Goal: Transaction & Acquisition: Purchase product/service

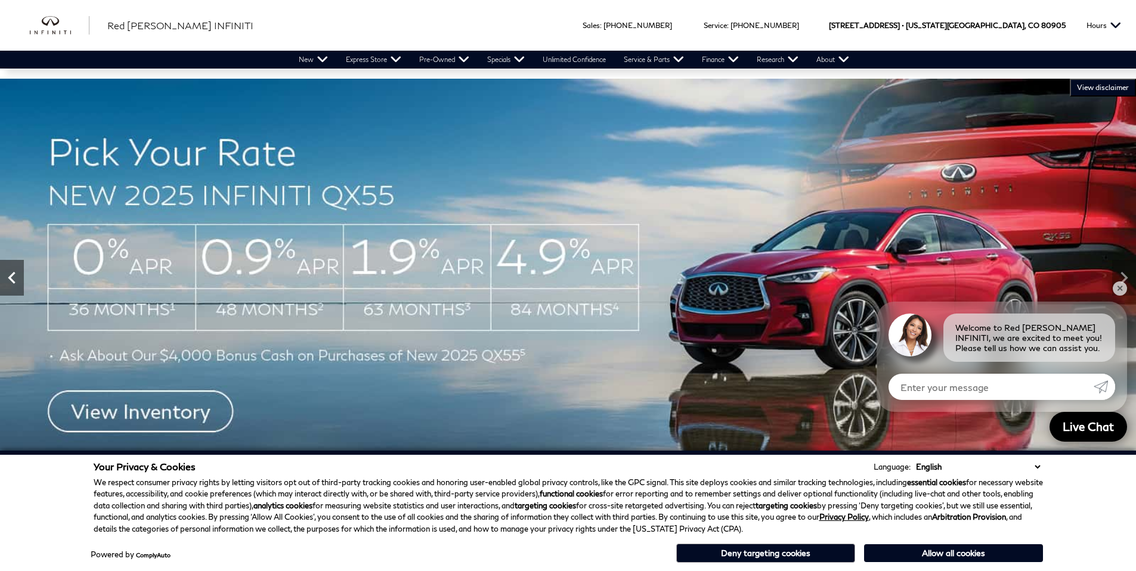
click at [17, 285] on icon "Previous" at bounding box center [12, 278] width 24 height 24
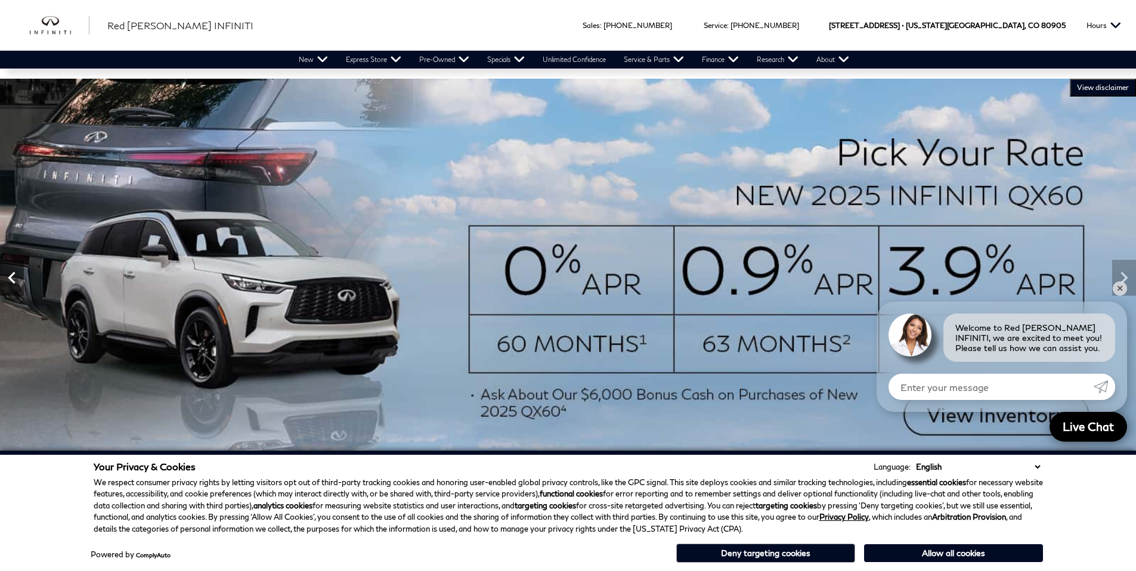
click at [17, 285] on icon "Previous" at bounding box center [12, 278] width 24 height 24
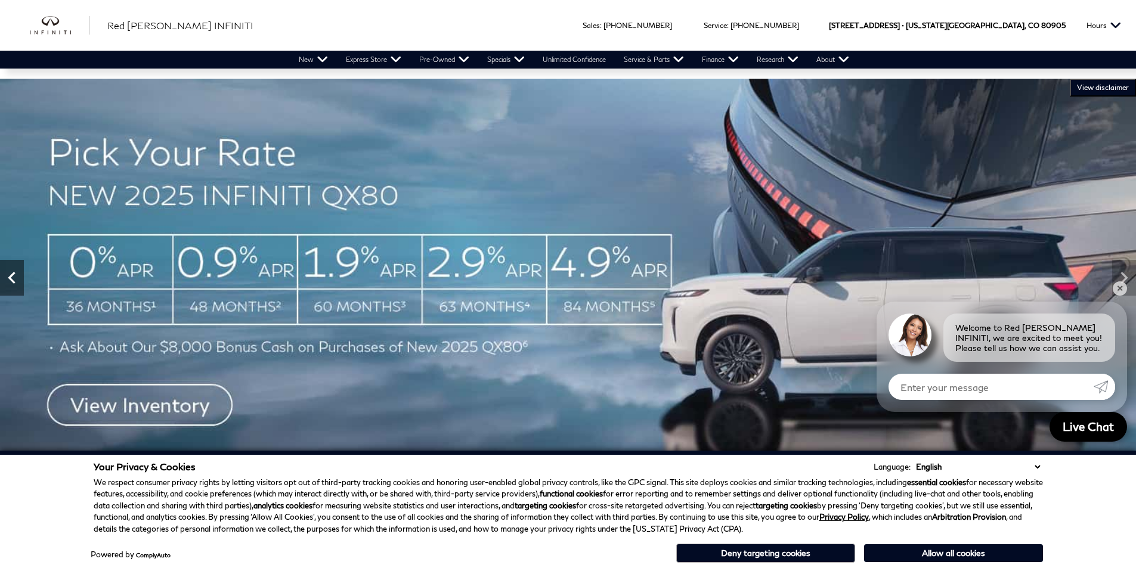
click at [21, 287] on icon "Previous" at bounding box center [12, 278] width 24 height 24
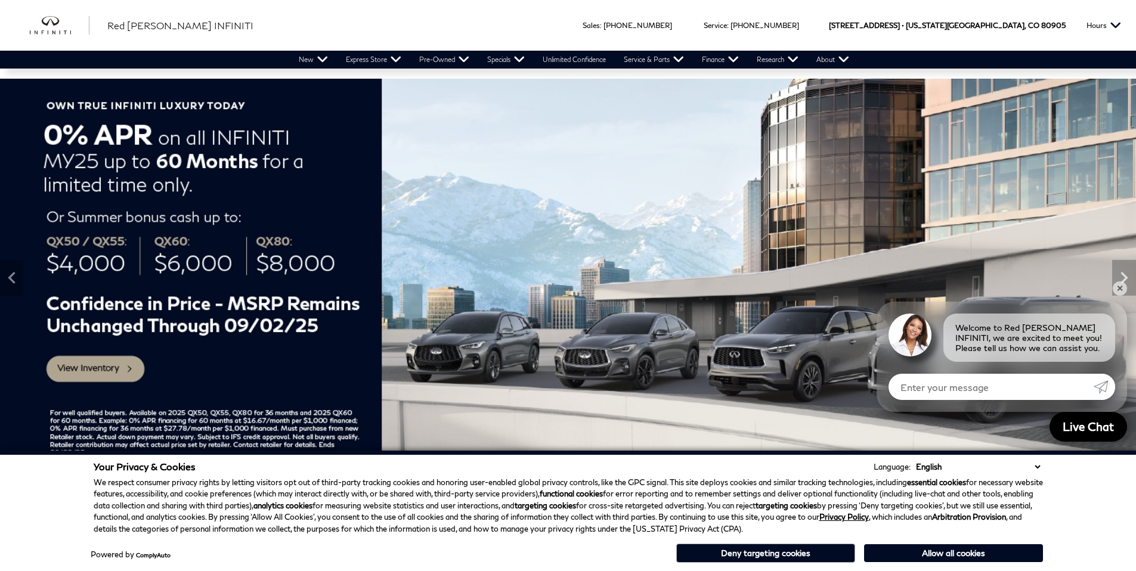
click at [82, 370] on img at bounding box center [568, 278] width 1136 height 398
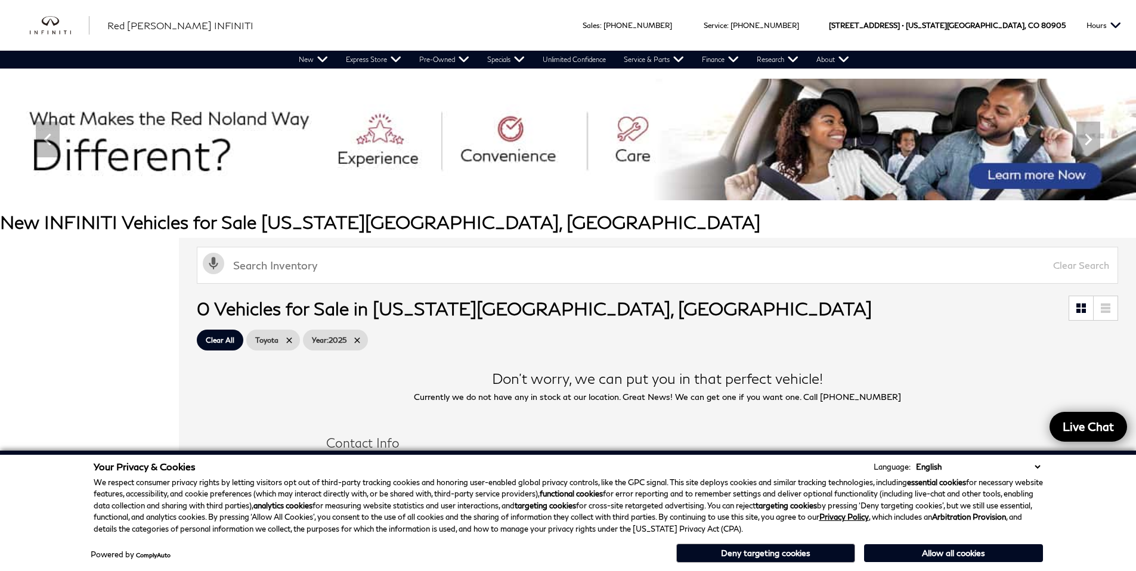
click at [797, 555] on button "Deny targeting cookies" at bounding box center [765, 553] width 179 height 19
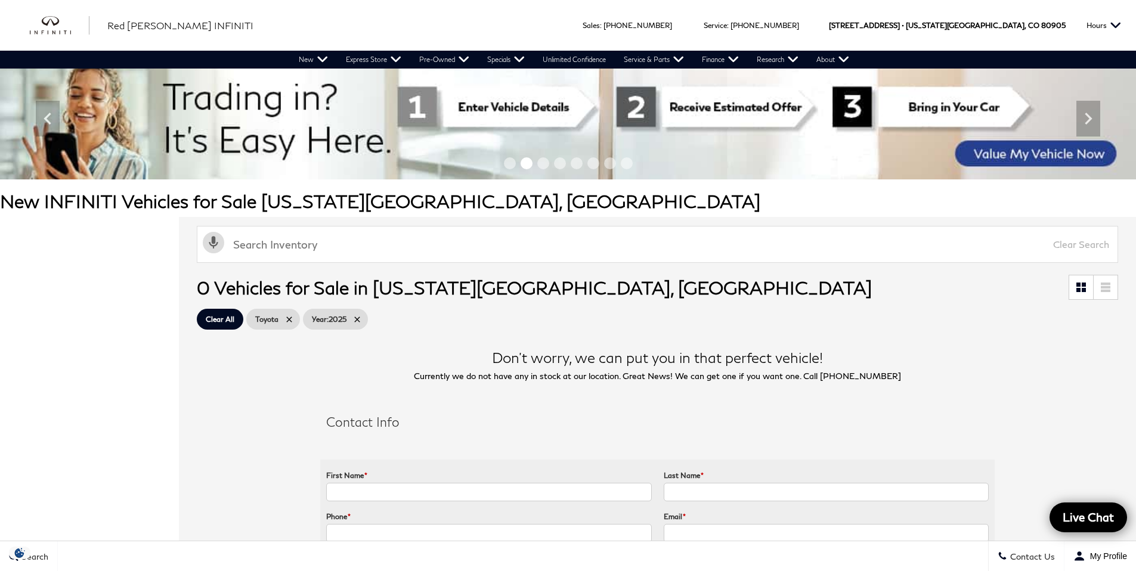
scroll to position [13, 0]
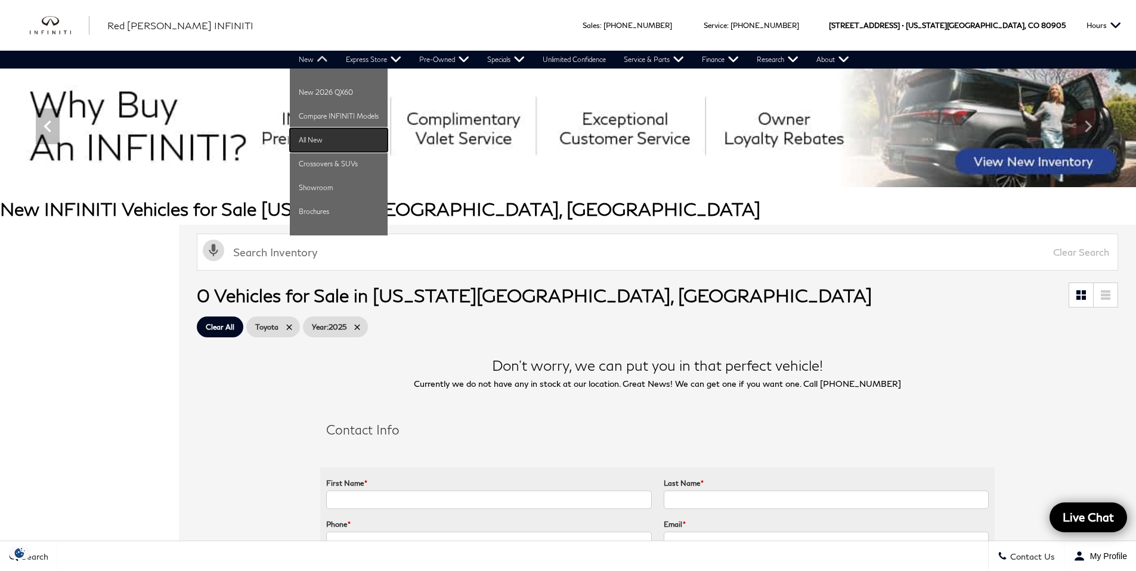
click at [308, 139] on link "All New" at bounding box center [339, 140] width 98 height 24
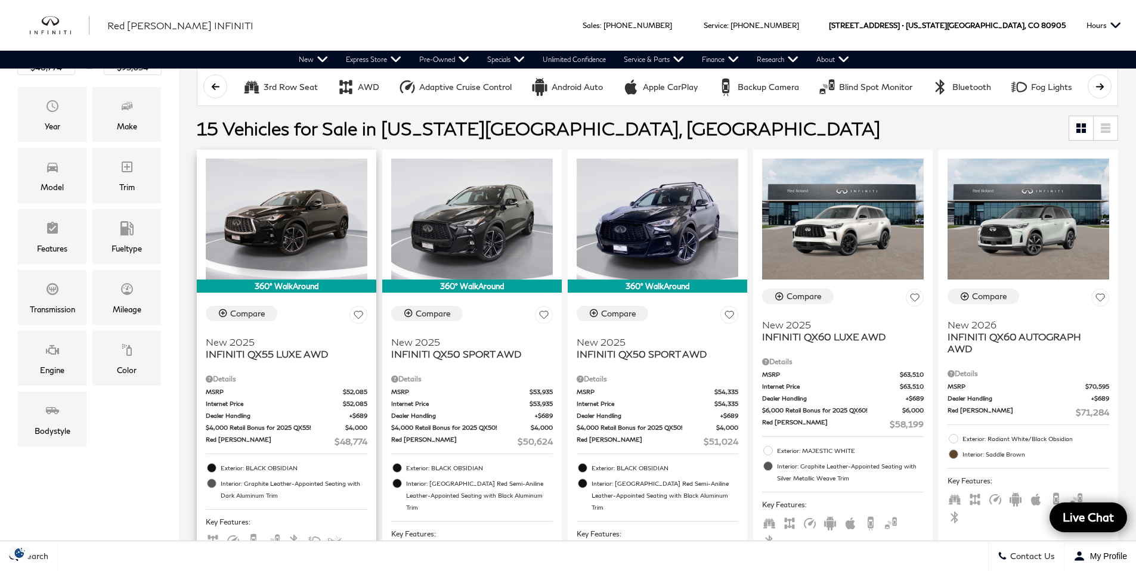
scroll to position [153, 0]
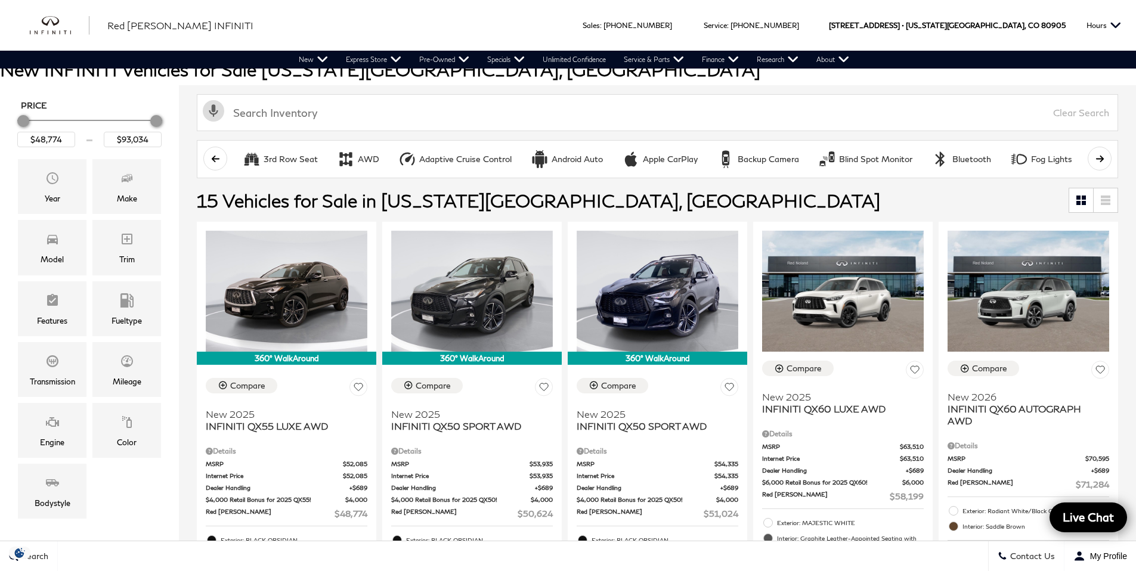
click at [215, 155] on icon "scroll left" at bounding box center [215, 158] width 9 height 9
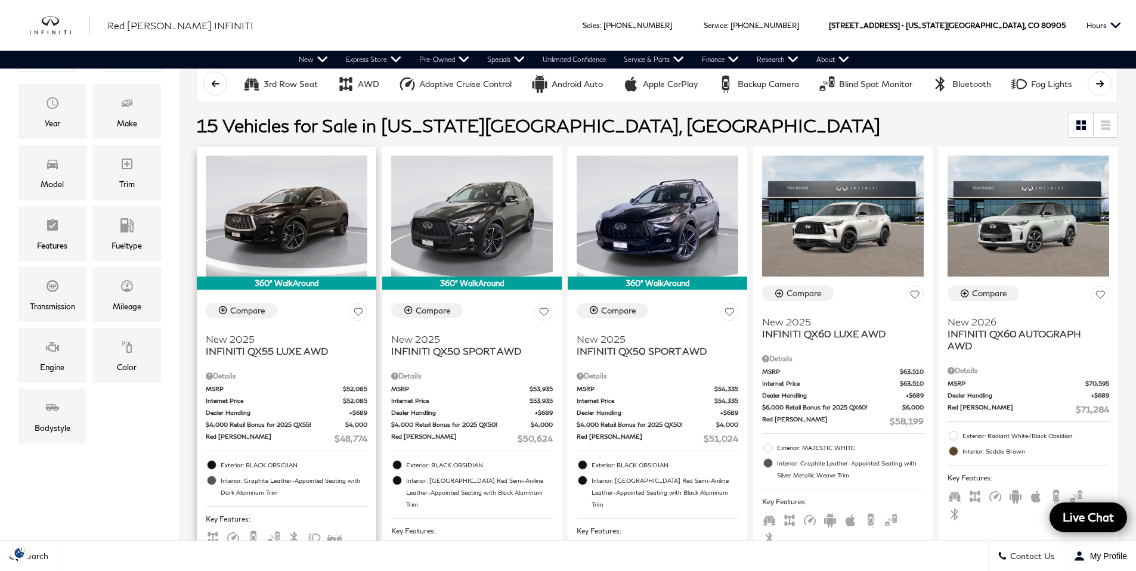
scroll to position [227, 0]
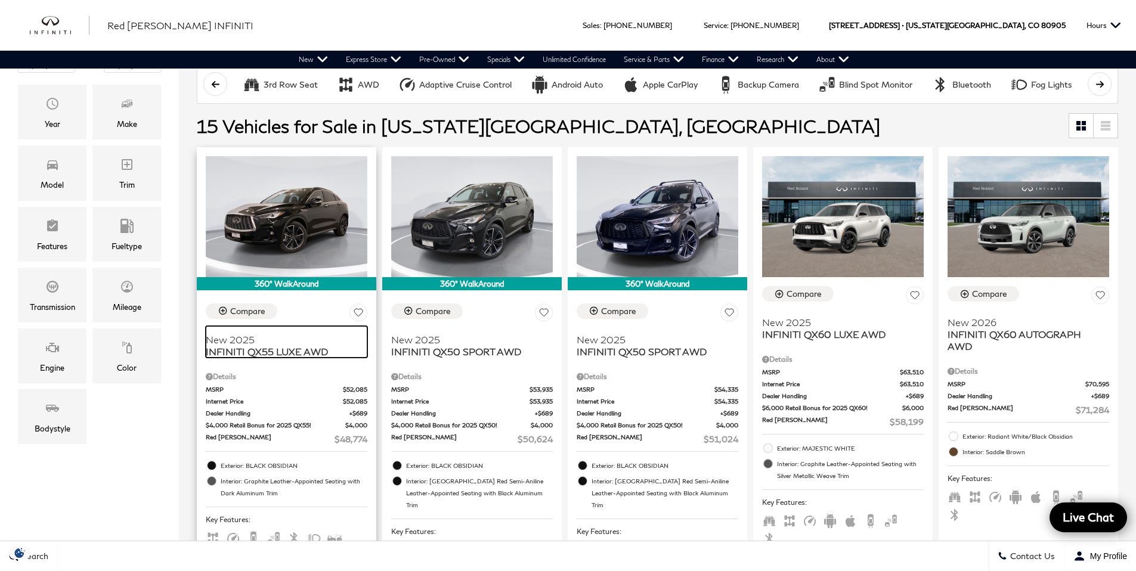
click at [253, 350] on span "INFINITI QX55 LUXE AWD" at bounding box center [282, 352] width 153 height 12
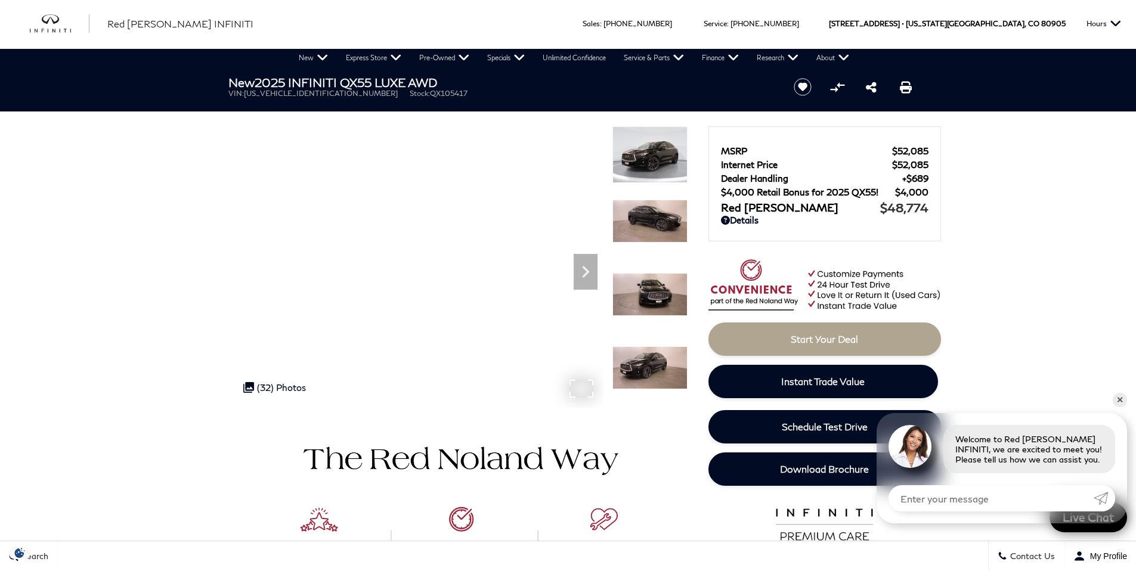
scroll to position [2, 0]
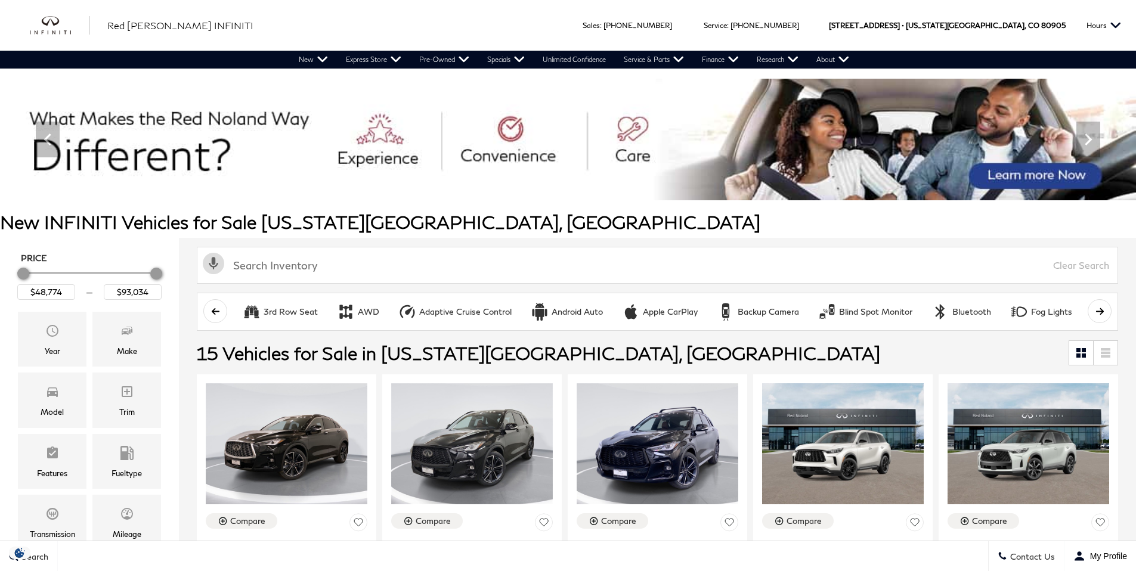
scroll to position [228, 0]
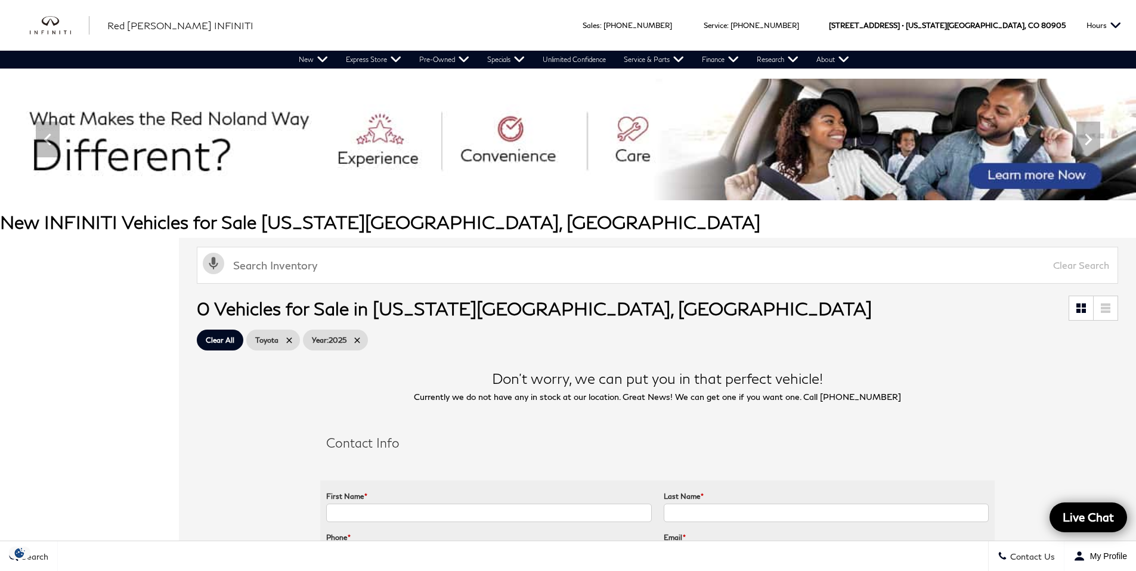
scroll to position [13, 0]
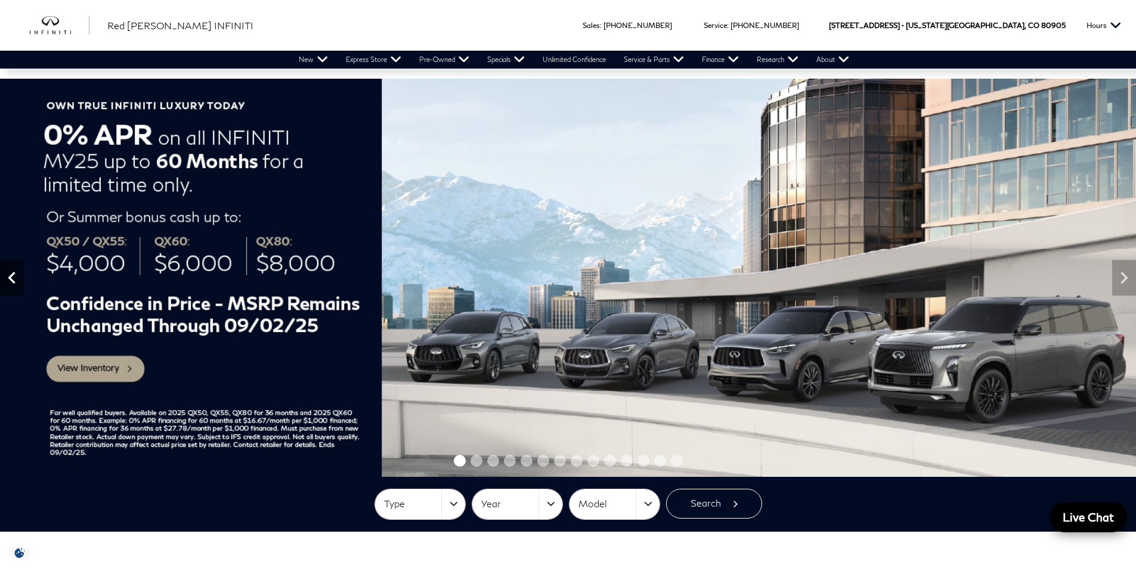
click at [14, 281] on icon "Previous" at bounding box center [12, 278] width 24 height 24
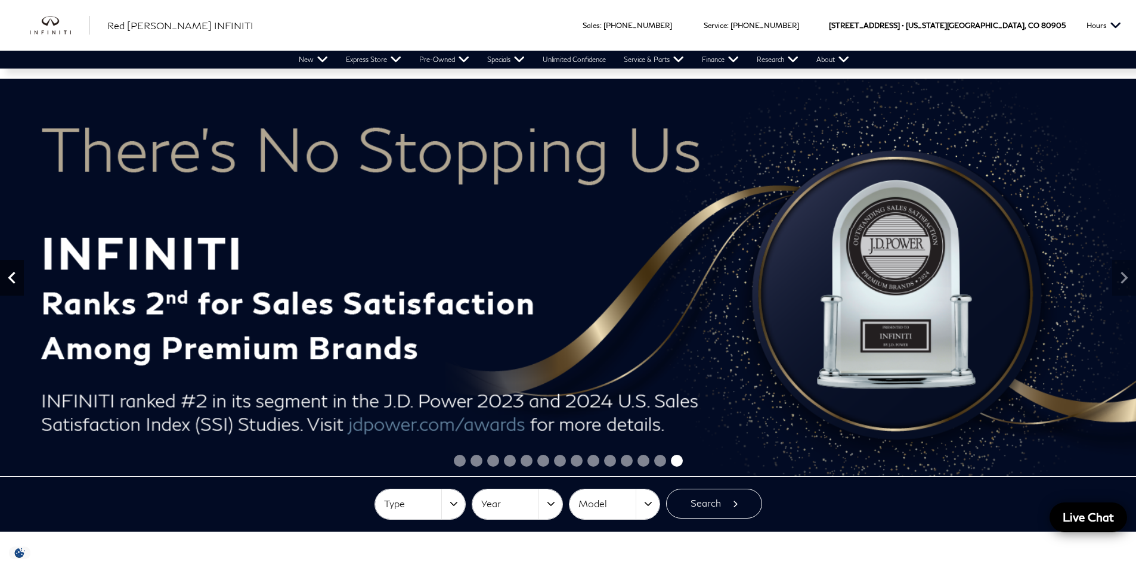
click at [14, 281] on icon "Previous" at bounding box center [12, 278] width 24 height 24
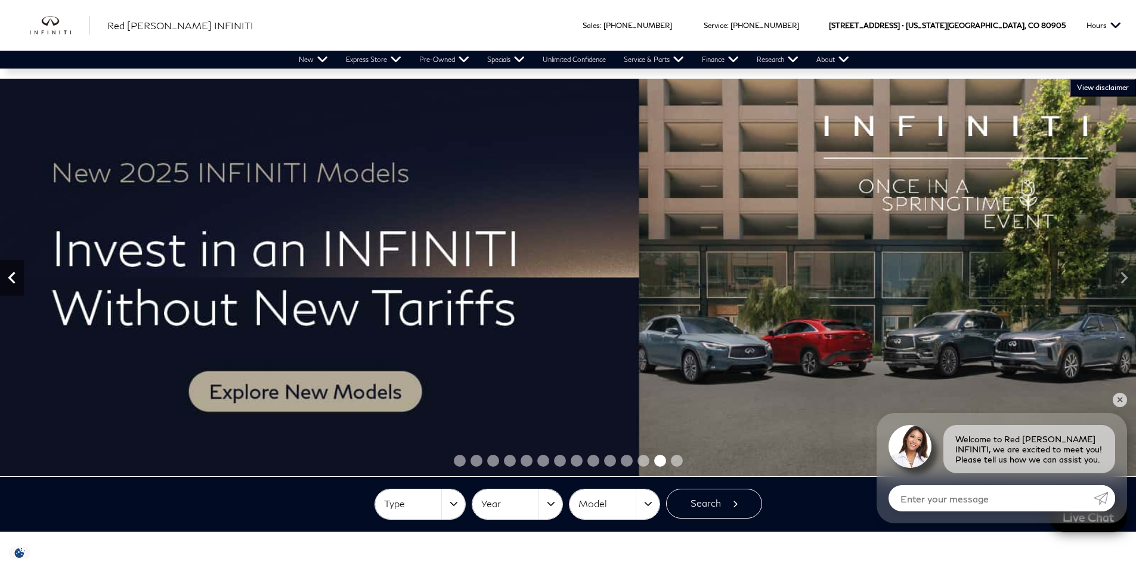
click at [14, 281] on icon "Previous" at bounding box center [12, 278] width 24 height 24
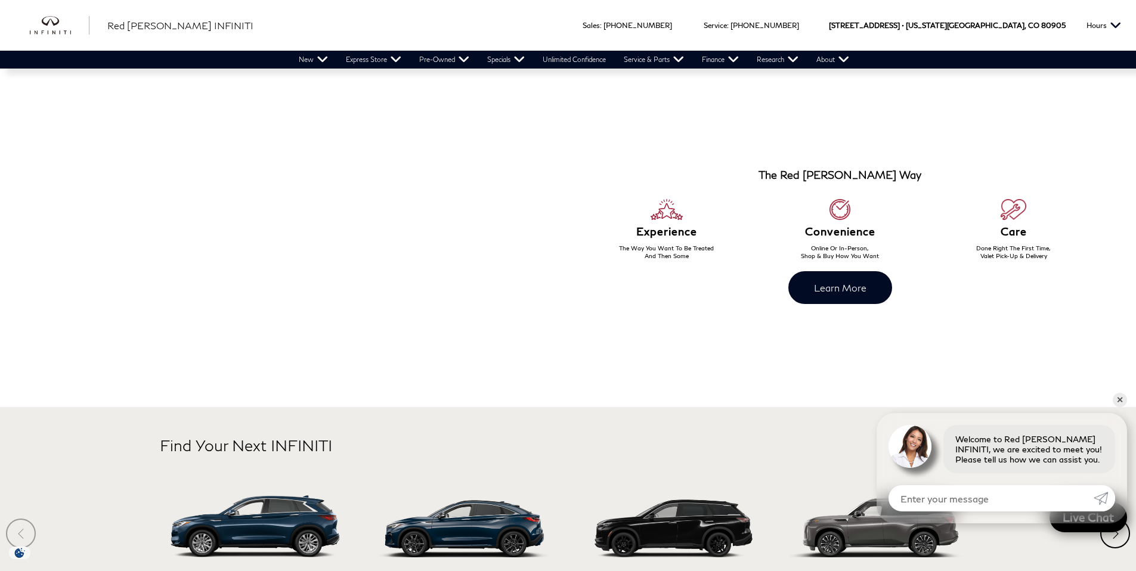
scroll to position [650, 0]
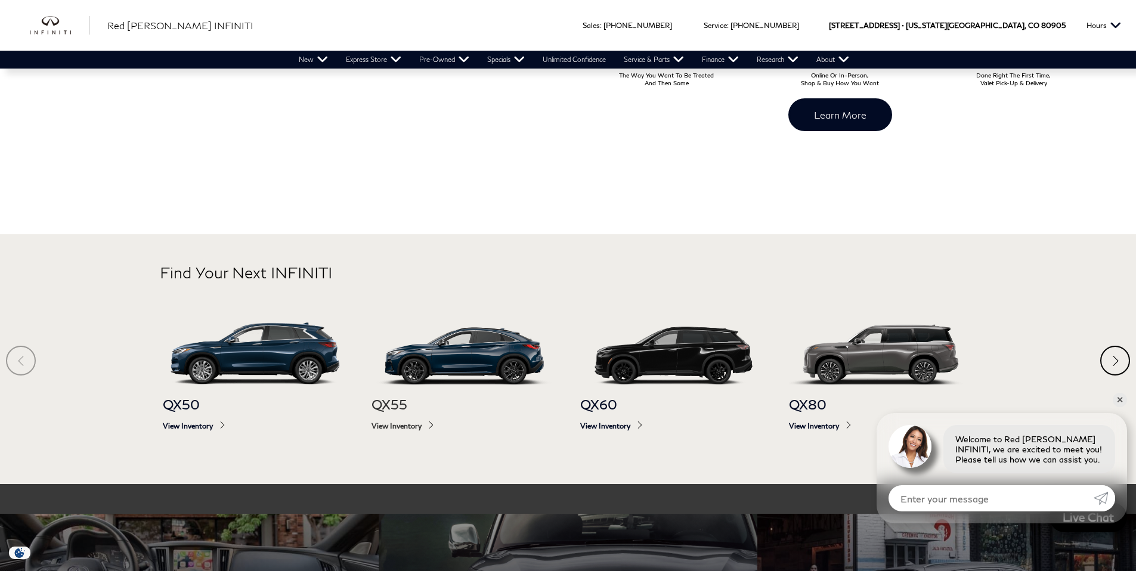
click at [468, 355] on img at bounding box center [463, 353] width 185 height 61
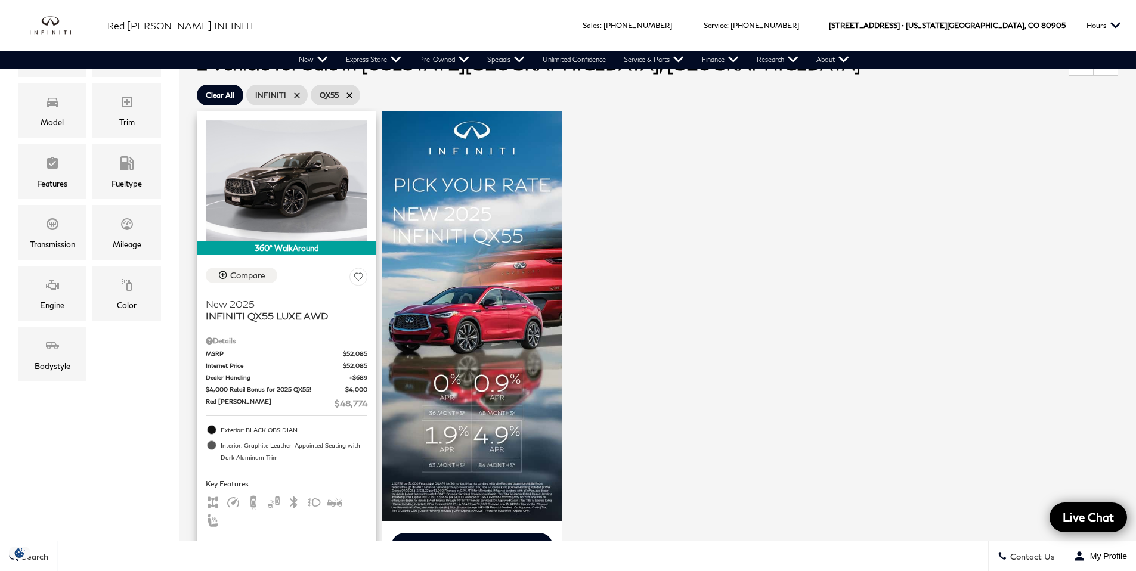
scroll to position [251, 0]
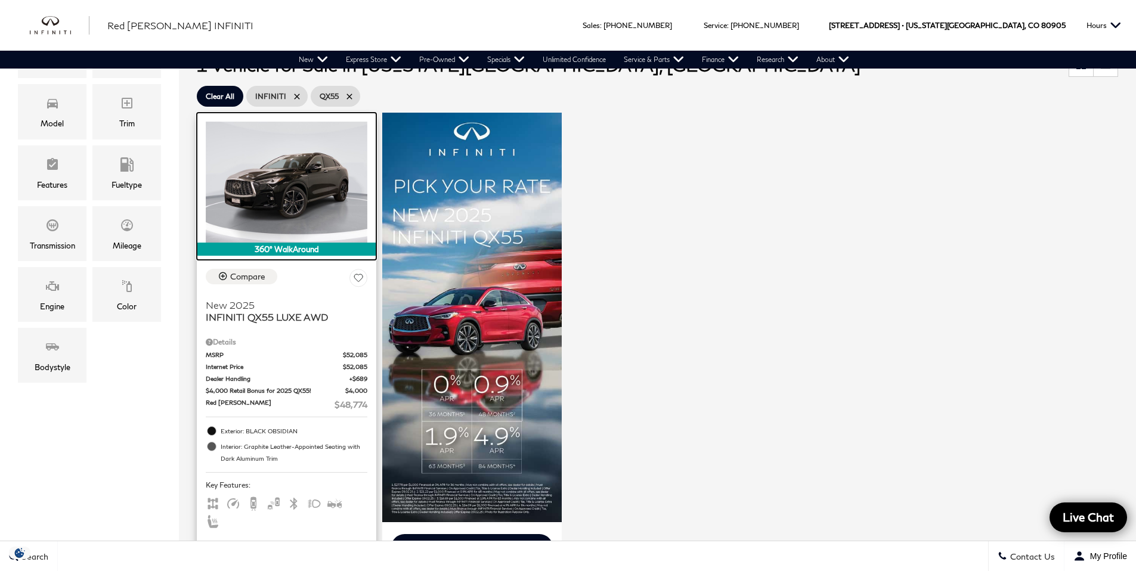
click at [295, 208] on img at bounding box center [287, 182] width 162 height 121
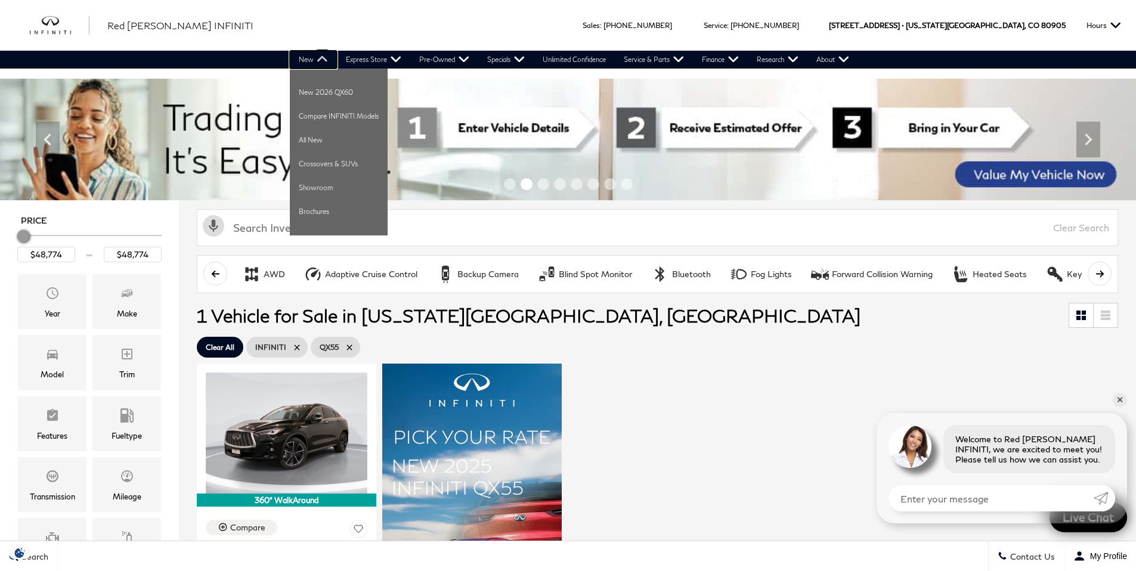
click at [308, 62] on link "New" at bounding box center [313, 60] width 47 height 18
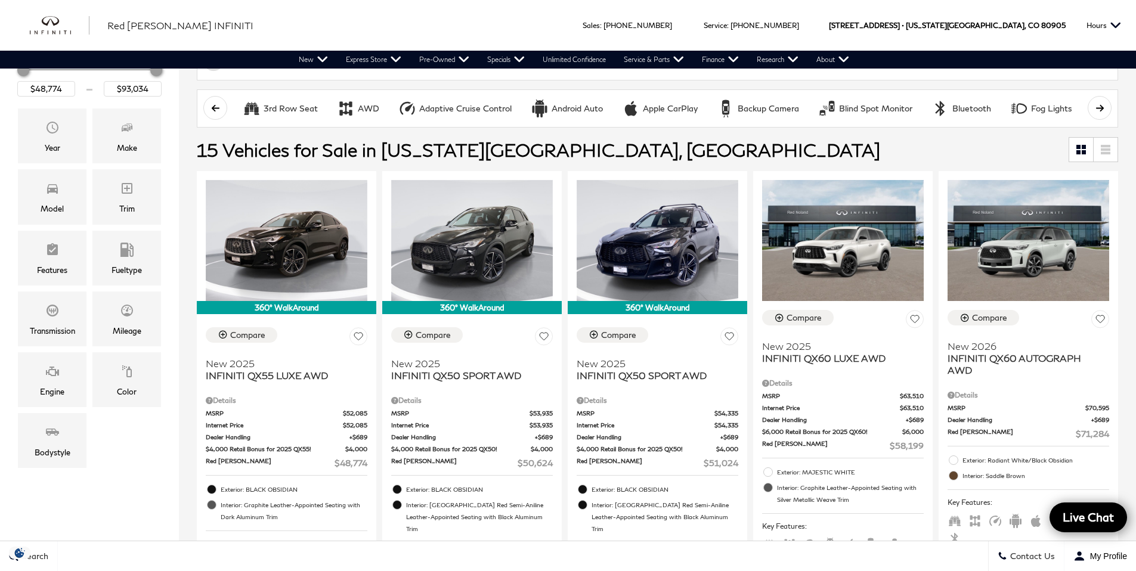
scroll to position [222, 0]
